Goal: Task Accomplishment & Management: Manage account settings

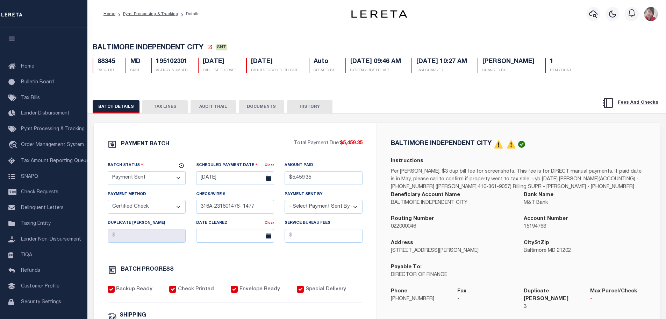
select select "SNT"
select select "CCK"
select select "Cole, Gloria"
select select "FDX"
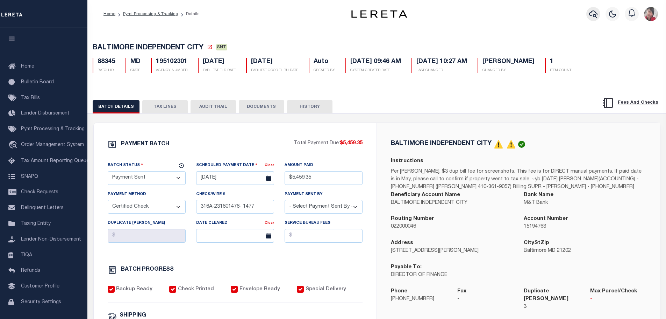
click at [592, 15] on icon "button" at bounding box center [593, 14] width 8 height 8
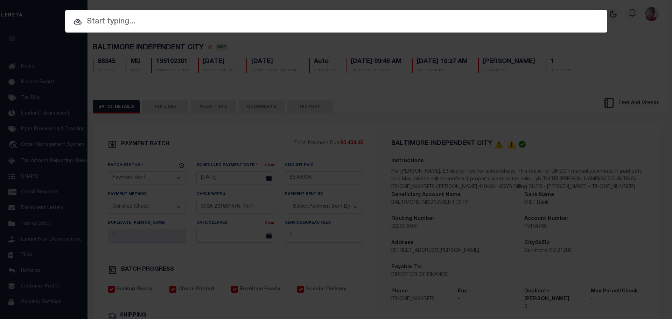
click at [128, 23] on input "text" at bounding box center [336, 22] width 542 height 12
paste input "34850295"
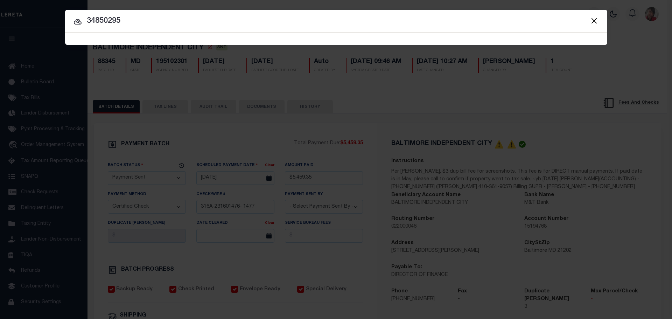
type input "34850295"
click at [191, 39] on span "34850295 Searching..." at bounding box center [336, 39] width 542 height 12
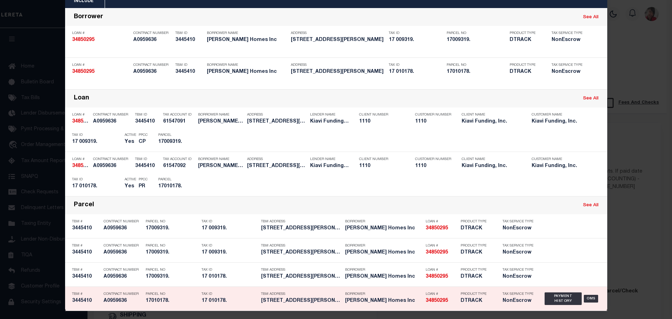
scroll to position [41, 0]
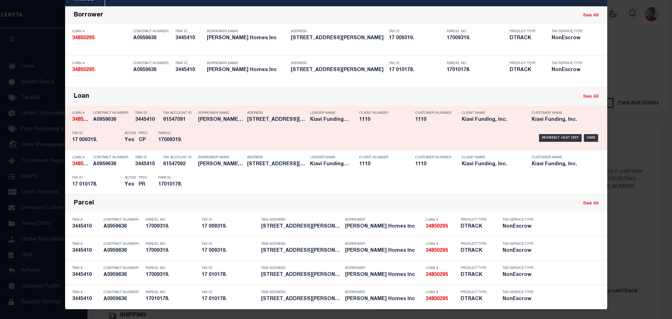
click at [197, 133] on div "Payment History OMS" at bounding box center [400, 138] width 410 height 20
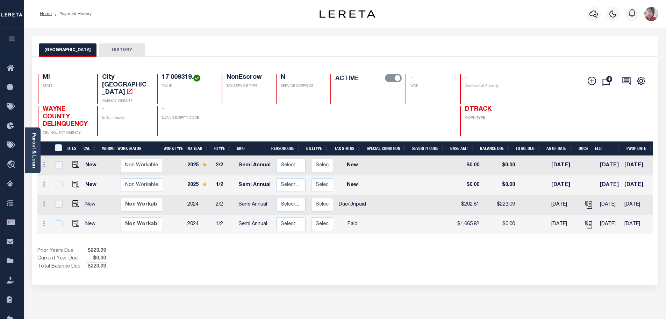
scroll to position [0, 97]
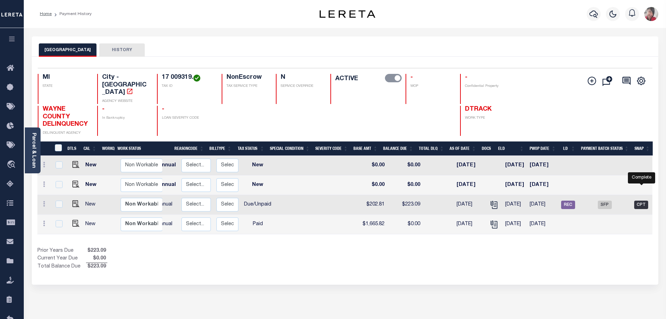
click at [643, 200] on span "CPT" at bounding box center [642, 204] width 14 height 8
checkbox input "true"
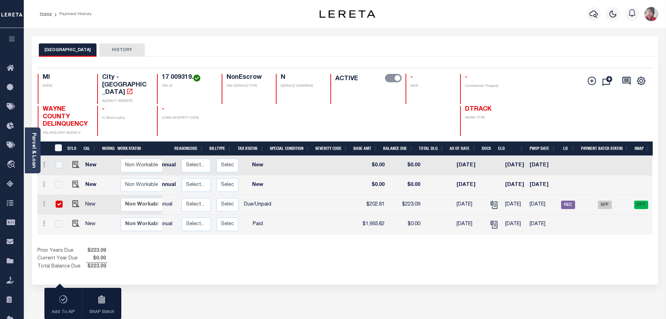
click at [58, 200] on input "checkbox" at bounding box center [59, 203] width 7 height 7
checkbox input "false"
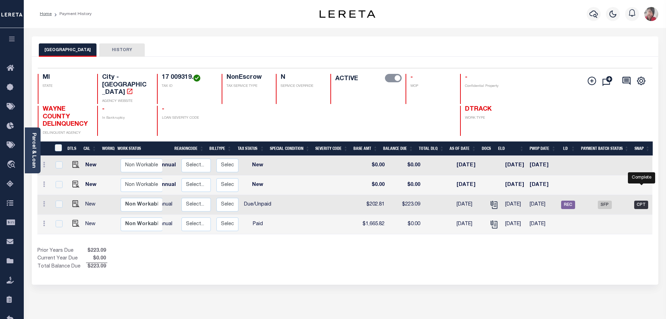
click at [641, 200] on span "CPT" at bounding box center [642, 204] width 14 height 8
checkbox input "true"
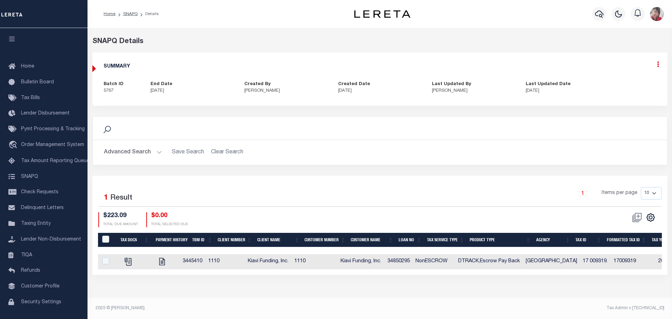
click at [657, 66] on icon at bounding box center [658, 64] width 2 height 6
click at [621, 83] on link "Edit" at bounding box center [639, 85] width 55 height 12
select select "CPT"
checkbox input "true"
type textarea "8/6/25 - LD #45539 and Funding Date: 8/13/2025 Per website for Detroit City 202…"
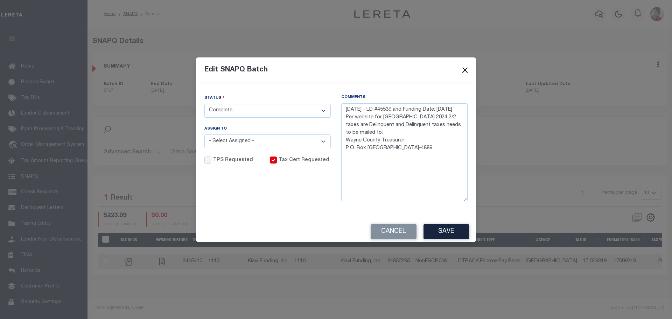
click at [466, 70] on button "Close" at bounding box center [464, 70] width 9 height 9
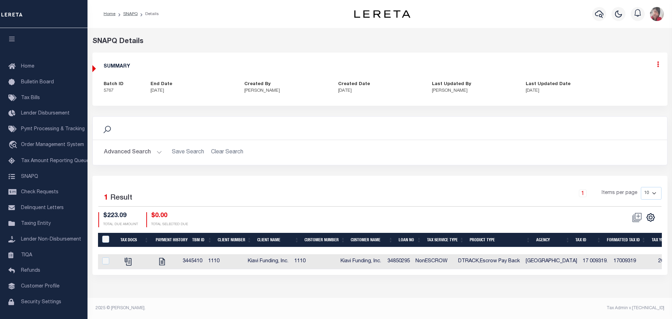
click at [658, 66] on icon at bounding box center [658, 64] width 2 height 6
click at [486, 63] on div "SUMMARY Batch ID 5767 End Date 08/11/2025 Created By Jose Juarez Created Date 0…" at bounding box center [380, 79] width 574 height 42
click at [126, 15] on link "SNAPQ" at bounding box center [130, 14] width 14 height 4
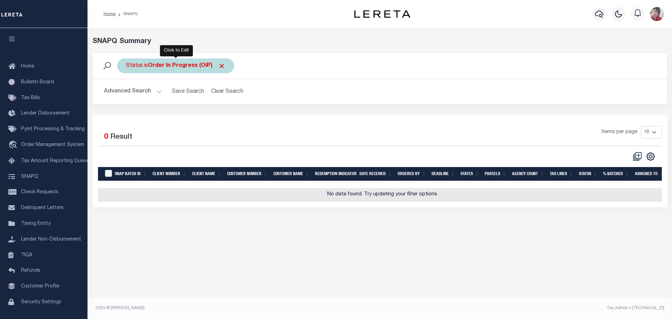
click at [172, 69] on div "Status is Order In Progress (OIP)" at bounding box center [175, 65] width 117 height 15
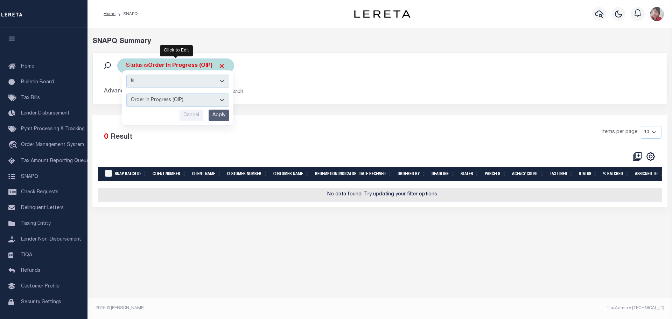
click at [223, 99] on select "Complete (CPT) Order In Progress (OIP)" at bounding box center [177, 99] width 103 height 13
select select "CPT"
click at [126, 93] on select "Complete (CPT) Order In Progress (OIP)" at bounding box center [177, 99] width 103 height 13
click at [215, 114] on input "Apply" at bounding box center [219, 116] width 21 height 12
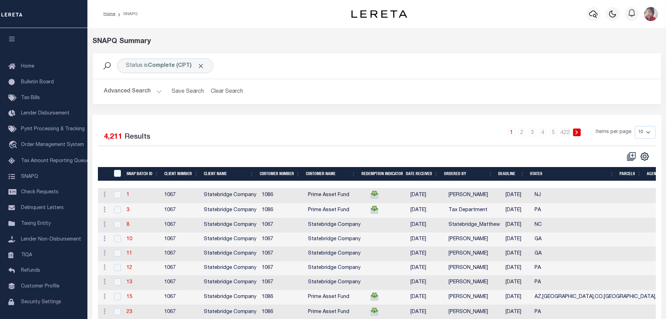
click at [649, 134] on select "10 25 50 100" at bounding box center [645, 132] width 21 height 13
select select "100"
click at [635, 126] on select "10 25 50 100" at bounding box center [645, 132] width 21 height 13
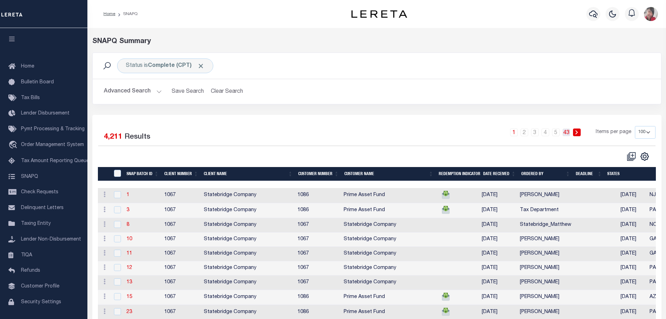
click at [567, 134] on link "43" at bounding box center [567, 132] width 8 height 8
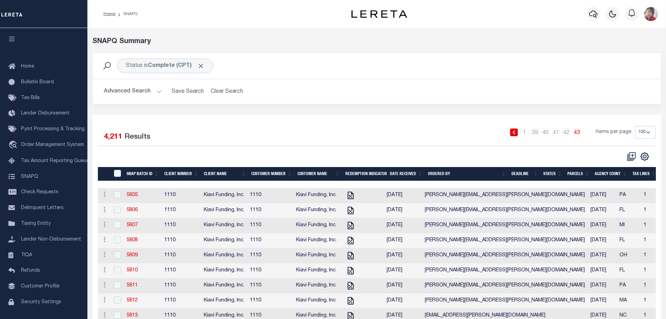
click at [441, 137] on div "1 … 39 40 41 42 43 Items per page 10 25 50 100" at bounding box center [448, 135] width 416 height 18
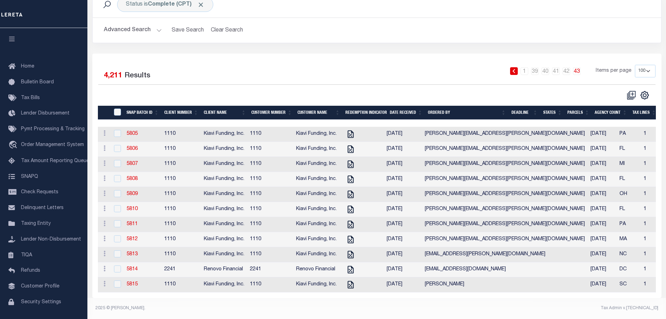
scroll to position [71, 0]
click at [133, 161] on link "5807" at bounding box center [132, 163] width 11 height 5
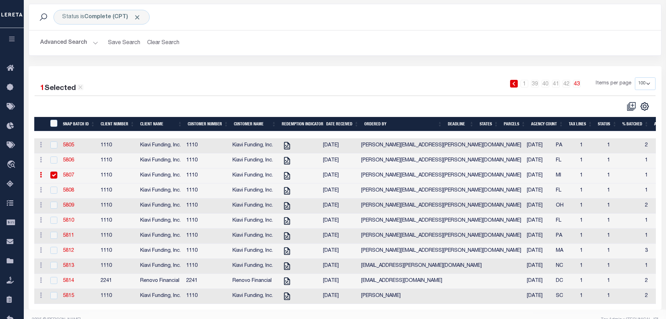
scroll to position [52, 0]
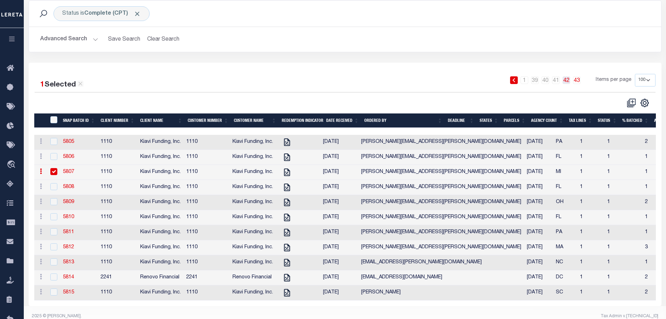
click at [569, 80] on link "42" at bounding box center [567, 80] width 8 height 8
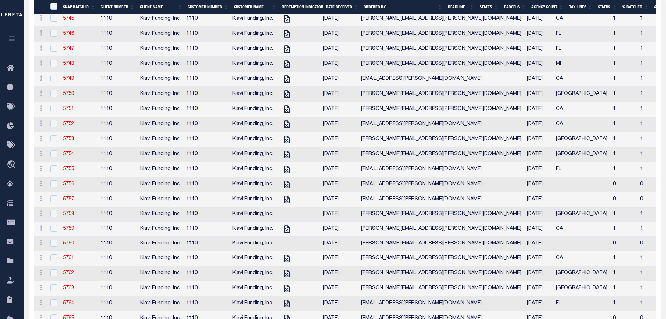
scroll to position [787, 0]
click at [70, 186] on link "5756" at bounding box center [68, 183] width 11 height 5
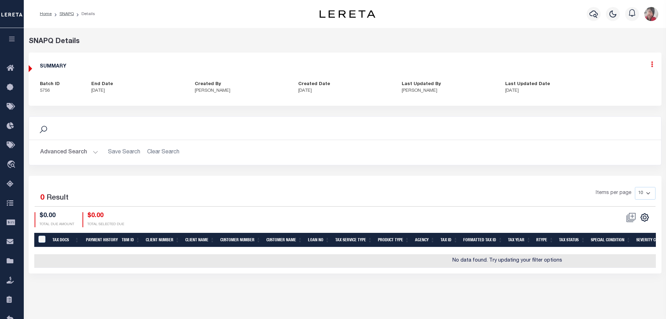
click at [653, 65] on icon at bounding box center [652, 64] width 2 height 6
click at [619, 85] on link "Edit" at bounding box center [633, 85] width 55 height 12
select select "CPT"
checkbox input "true"
type textarea "8/5/25 - Loan #34873260 Parcel #10002349. taxes are paid in full 2024 1/2 and 2…"
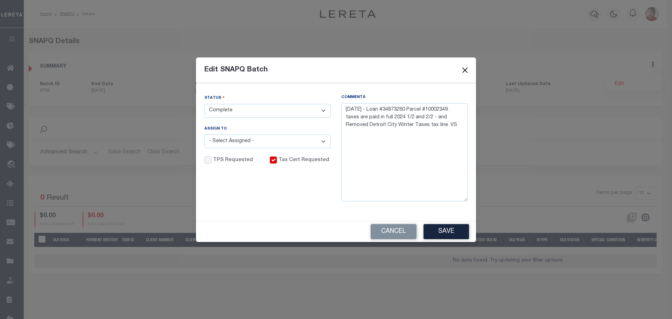
click at [468, 69] on button "Close" at bounding box center [464, 70] width 9 height 9
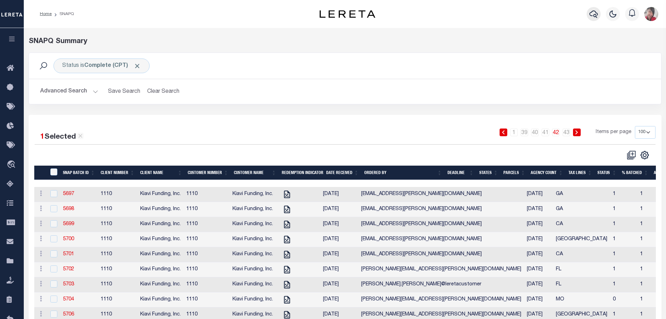
click at [595, 13] on icon "button" at bounding box center [594, 14] width 8 height 8
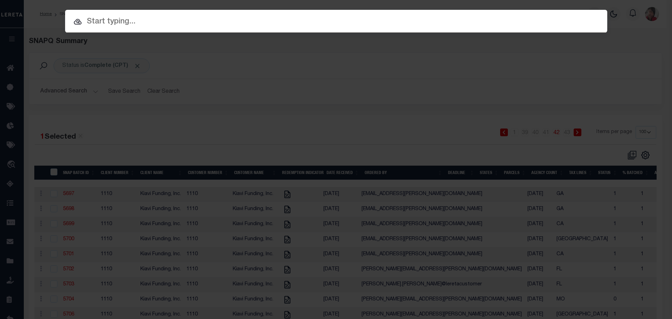
click at [477, 25] on input "text" at bounding box center [336, 22] width 542 height 12
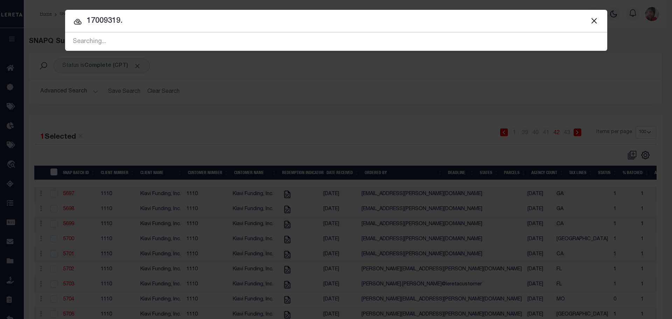
type input "17009319."
click at [158, 41] on div "Searching..." at bounding box center [336, 42] width 542 height 18
click at [146, 43] on div "Searching..." at bounding box center [336, 42] width 542 height 18
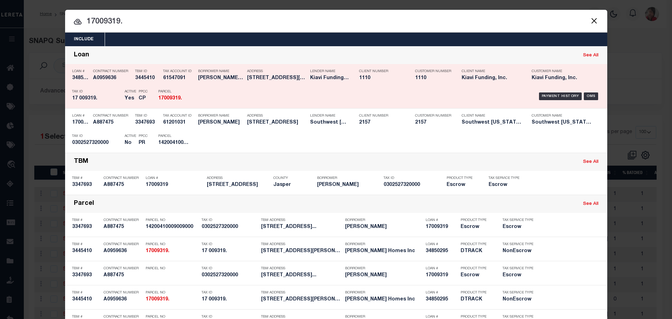
click at [192, 90] on div "Parcel 17009319." at bounding box center [174, 96] width 42 height 20
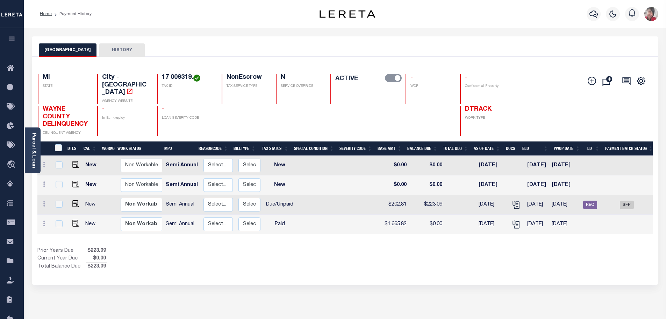
scroll to position [0, 97]
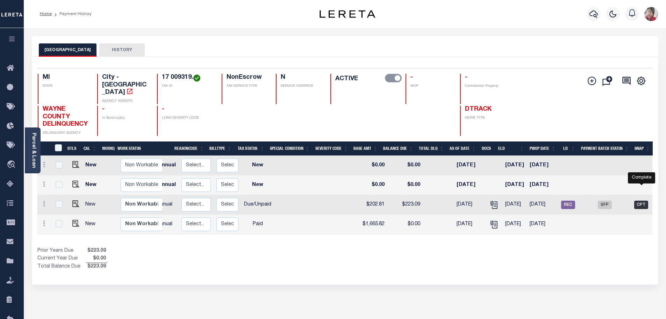
click at [643, 200] on span "CPT" at bounding box center [642, 204] width 14 height 8
checkbox input "true"
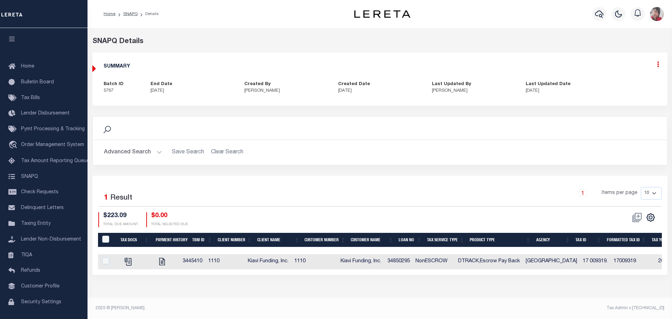
click at [657, 66] on icon at bounding box center [658, 64] width 2 height 6
click at [622, 83] on link "Edit" at bounding box center [639, 85] width 55 height 12
select select "CPT"
checkbox input "true"
type textarea "[DATE] - LD #45539 and Funding Date: [DATE] Per website for [GEOGRAPHIC_DATA] 2…"
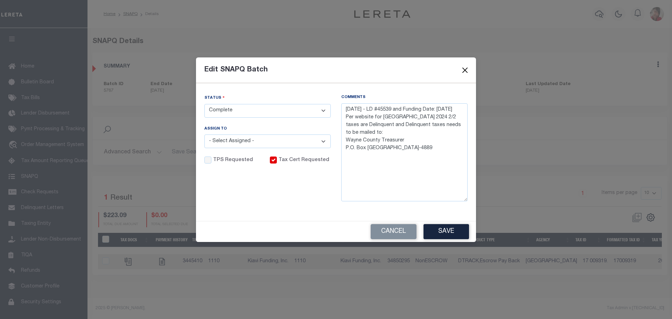
click at [466, 70] on button "Close" at bounding box center [464, 70] width 9 height 9
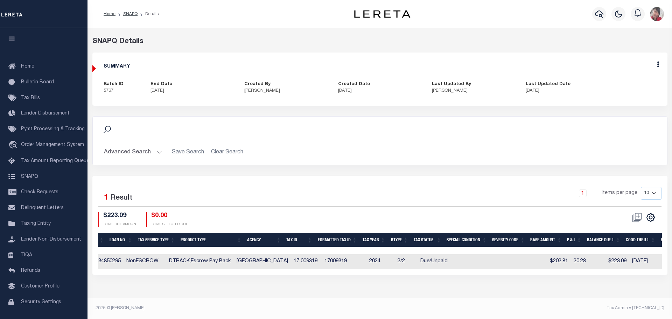
scroll to position [0, 292]
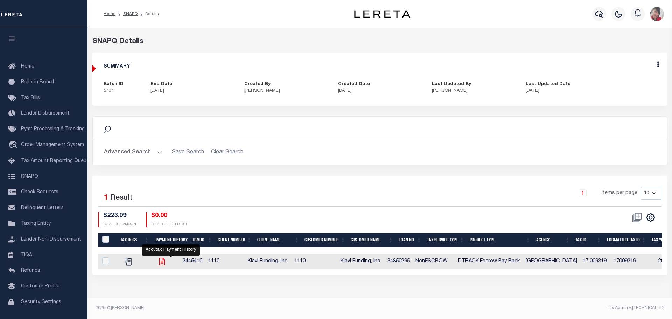
click at [167, 262] on icon "" at bounding box center [161, 261] width 9 height 9
checkbox input "true"
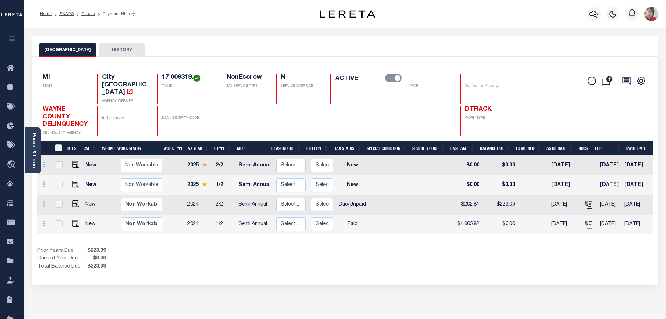
scroll to position [0, 18]
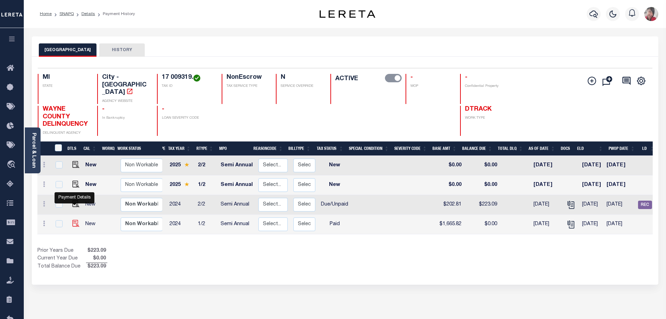
click at [72, 220] on img "" at bounding box center [75, 223] width 7 height 7
checkbox input "true"
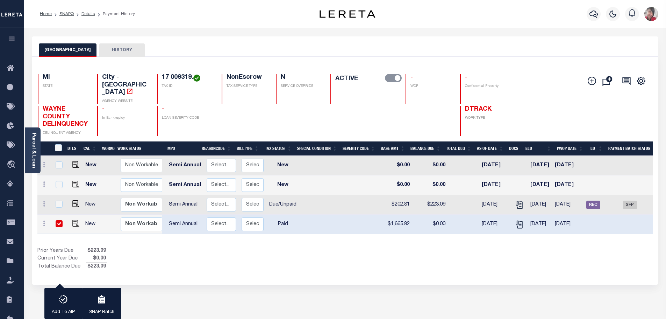
scroll to position [0, 97]
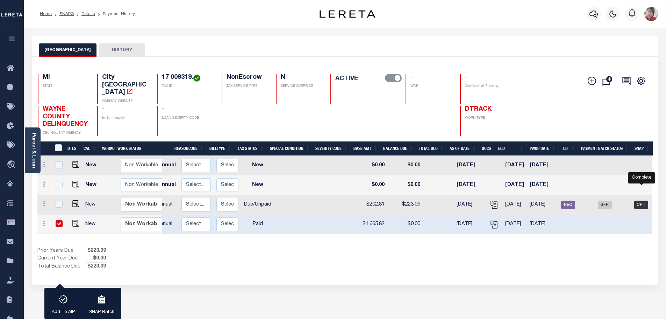
click at [644, 200] on span "CPT" at bounding box center [642, 204] width 14 height 8
checkbox input "true"
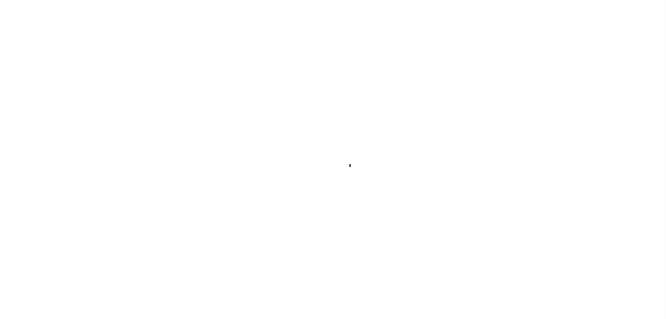
select select "PYD"
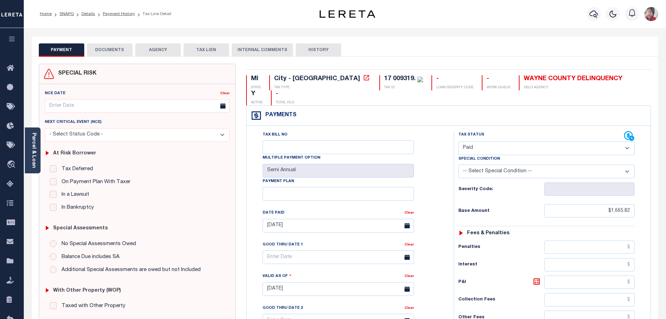
click at [324, 50] on button "HISTORY" at bounding box center [318, 49] width 45 height 13
select select "50"
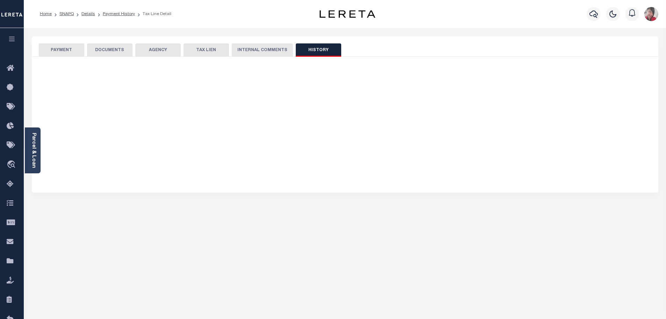
select select "50"
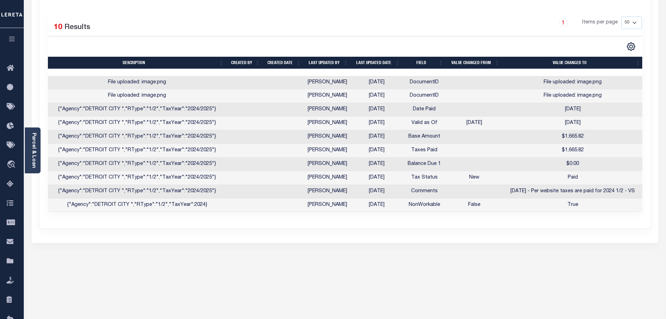
scroll to position [0, 1]
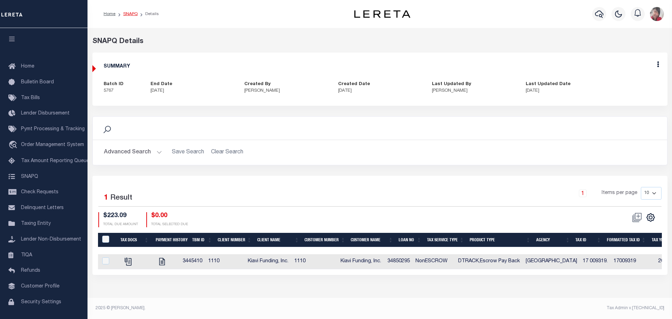
click at [129, 14] on link "SNAPQ" at bounding box center [130, 14] width 14 height 4
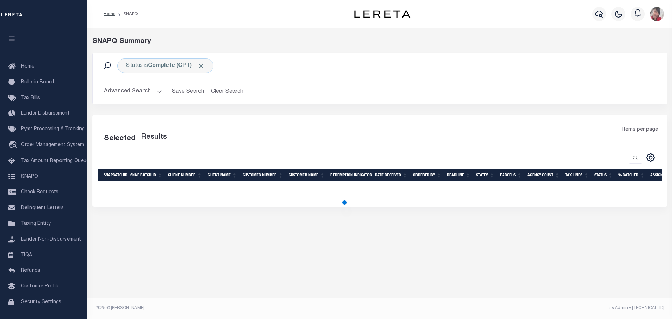
select select "100"
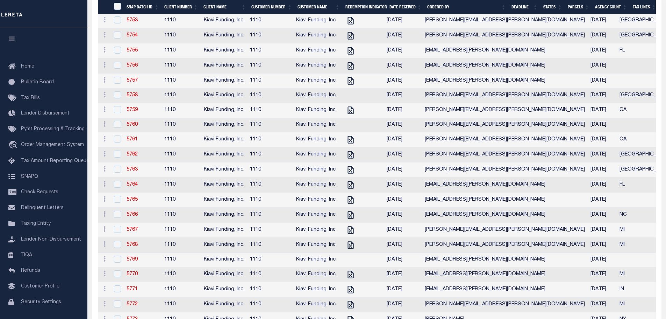
scroll to position [910, 0]
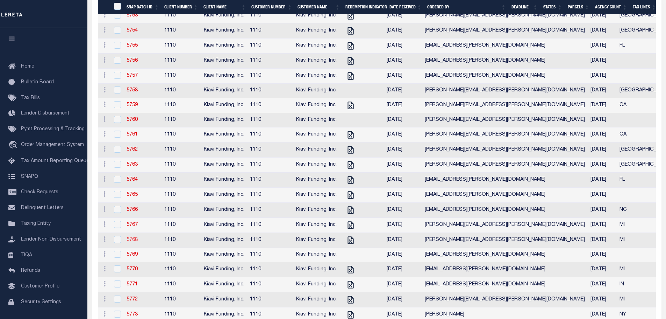
click at [133, 242] on link "5768" at bounding box center [132, 239] width 11 height 5
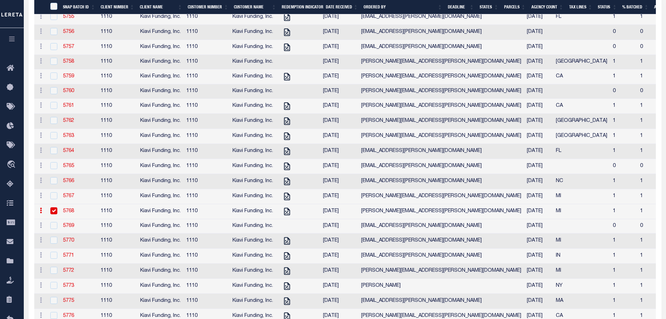
scroll to position [962, 0]
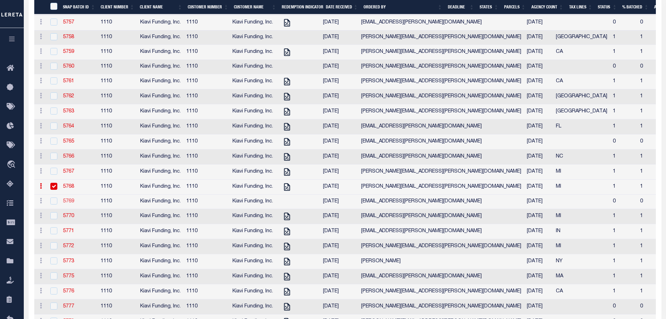
click at [70, 204] on link "5769" at bounding box center [68, 201] width 11 height 5
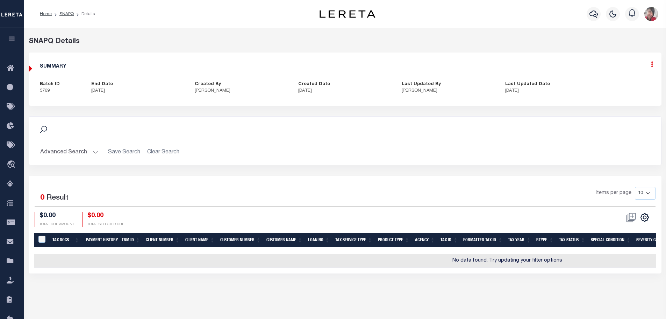
click at [653, 65] on icon at bounding box center [652, 64] width 2 height 6
click at [618, 81] on link "Edit" at bounding box center [633, 85] width 55 height 12
select select "CPT"
type textarea "8/6/25 - Loan #34658294 Parcel #22118488.009 Removing the Detroit City Winter T…"
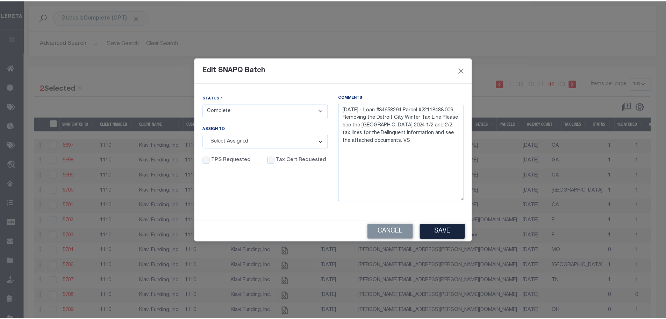
scroll to position [52, 0]
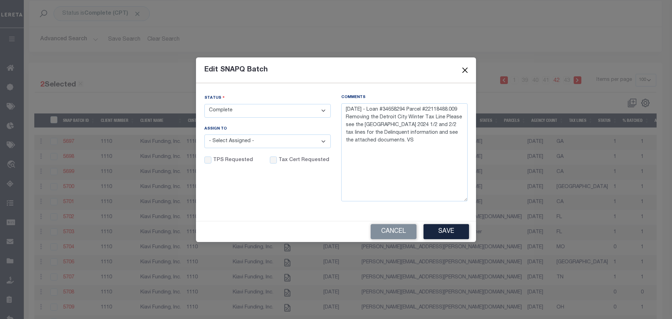
click at [464, 69] on button "Close" at bounding box center [464, 70] width 9 height 9
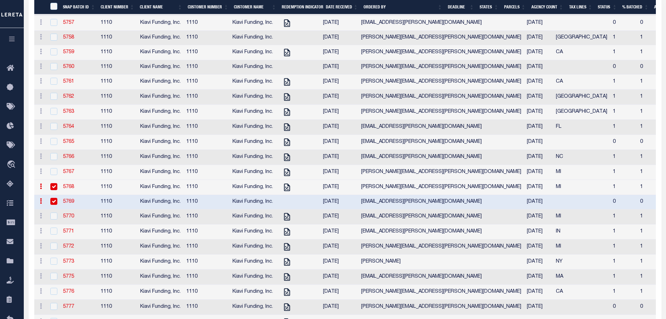
scroll to position [962, 0]
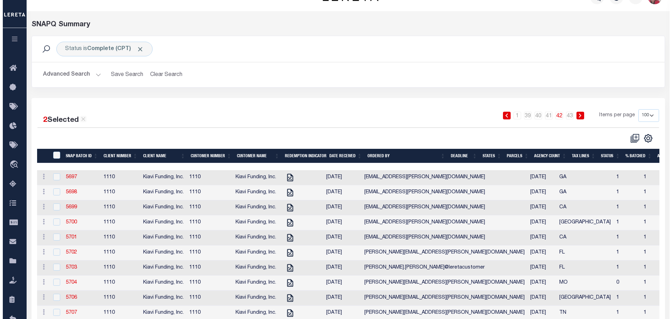
scroll to position [0, 0]
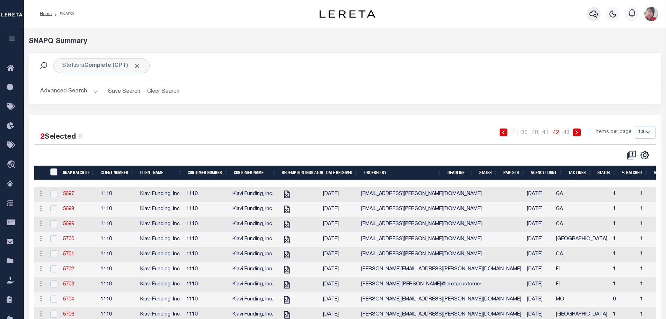
click at [592, 16] on icon "button" at bounding box center [594, 13] width 8 height 7
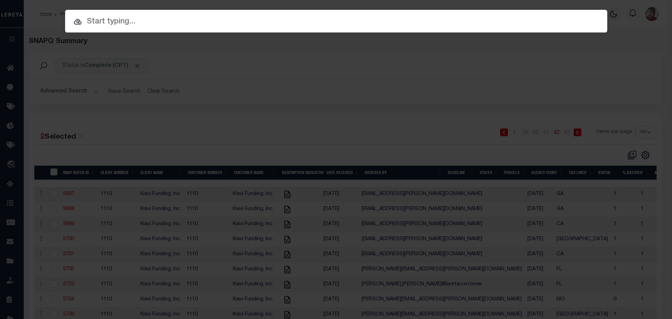
click at [372, 19] on input "text" at bounding box center [336, 22] width 542 height 12
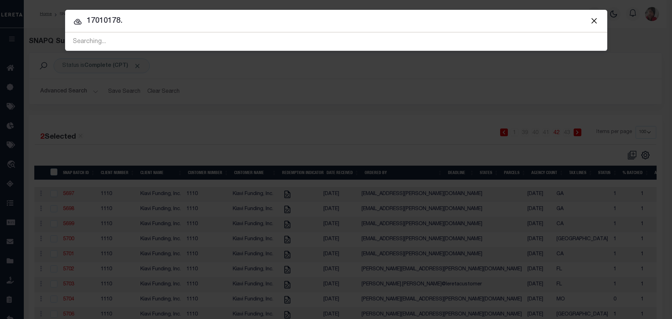
type input "17010178."
click at [133, 41] on div "Searching..." at bounding box center [336, 42] width 542 height 18
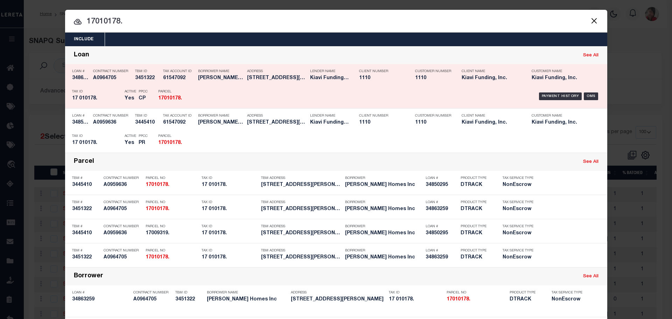
click at [235, 96] on div "Payment History OMS" at bounding box center [400, 96] width 400 height 20
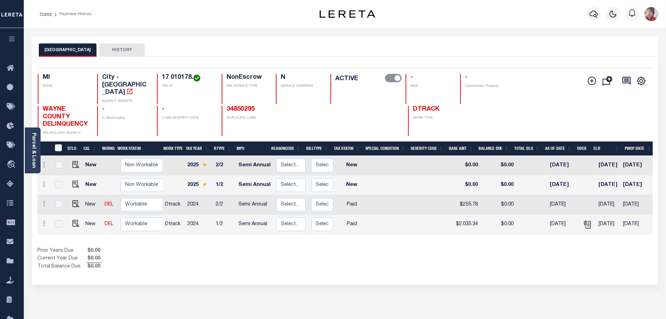
drag, startPoint x: 243, startPoint y: 235, endPoint x: 238, endPoint y: 235, distance: 6.0
click at [239, 247] on div "Prior Years Due $0.00 Current Year Due $0.00 Total Balance Due $0.00" at bounding box center [191, 258] width 308 height 23
click at [29, 164] on div "Parcel & Loan" at bounding box center [33, 150] width 16 height 46
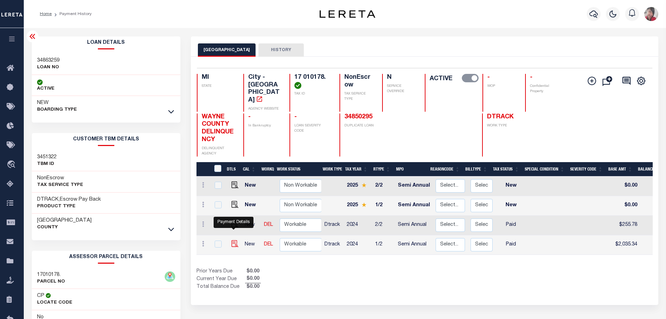
click at [232, 240] on img "" at bounding box center [235, 243] width 7 height 7
checkbox input "true"
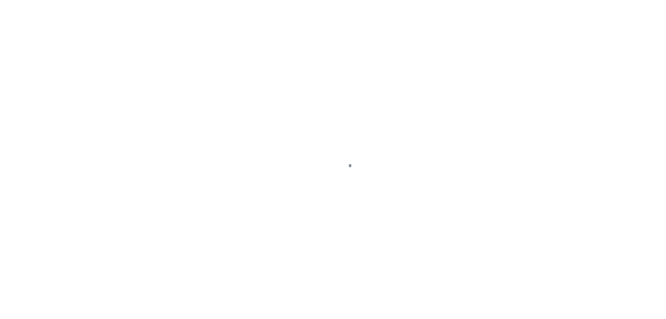
select select "PYD"
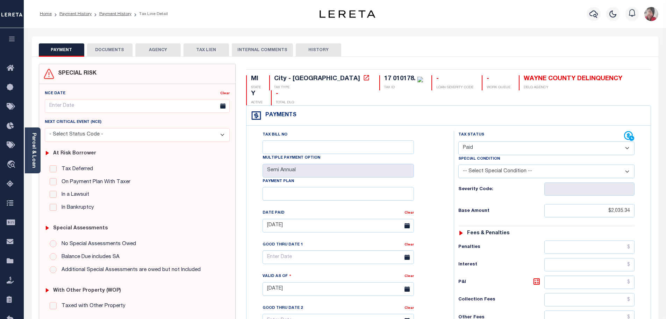
click at [316, 51] on button "HISTORY" at bounding box center [318, 49] width 45 height 13
select select "50"
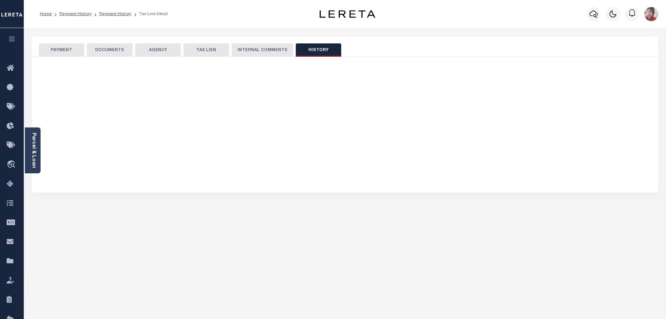
select select "50"
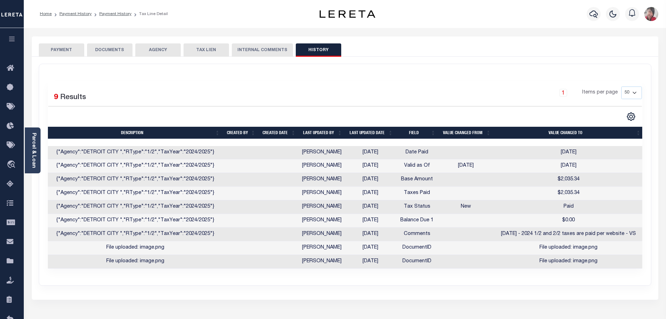
click at [271, 51] on button "INTERNAL COMMENTS" at bounding box center [262, 49] width 61 height 13
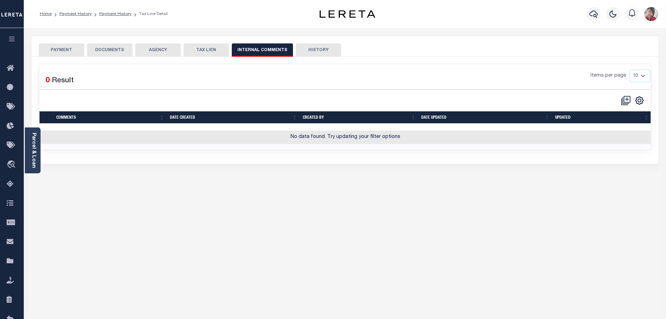
click at [114, 53] on button "DOCUMENTS" at bounding box center [109, 49] width 45 height 13
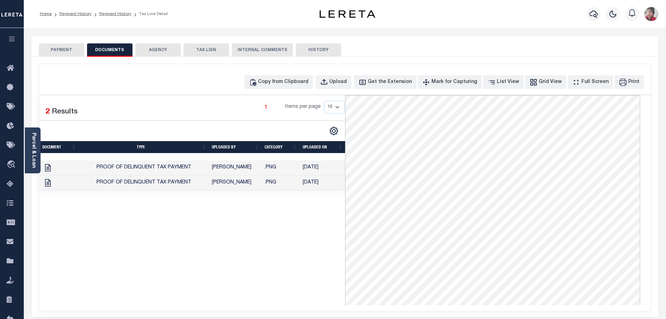
click at [238, 169] on td "Selvam, Vikram" at bounding box center [235, 167] width 53 height 15
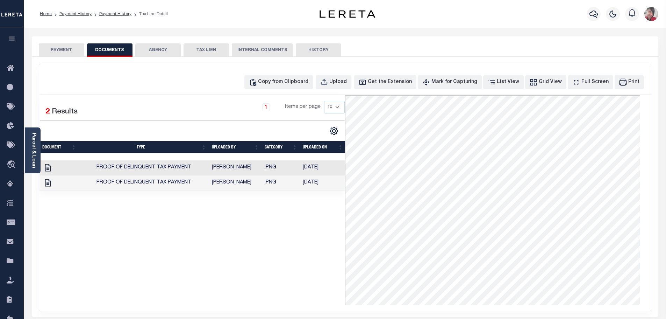
click at [56, 48] on button "PAYMENT" at bounding box center [61, 49] width 45 height 13
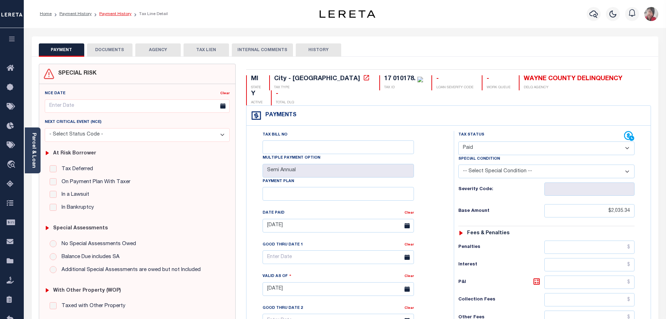
click at [118, 13] on link "Payment History" at bounding box center [115, 14] width 32 height 4
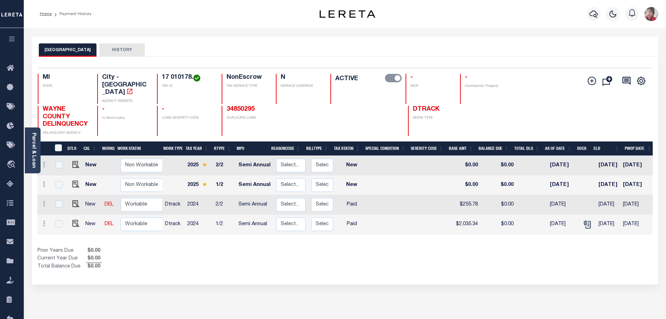
click at [12, 42] on icon "button" at bounding box center [12, 39] width 8 height 6
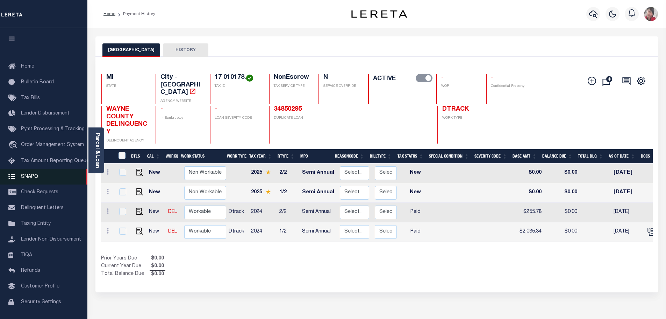
click at [31, 178] on span "SNAPQ" at bounding box center [29, 176] width 17 height 5
